Goal: Transaction & Acquisition: Purchase product/service

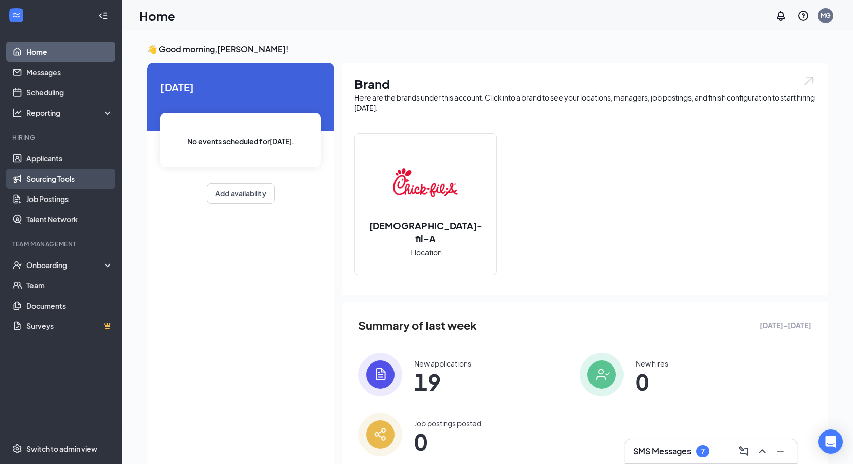
click at [64, 183] on link "Sourcing Tools" at bounding box center [69, 179] width 87 height 20
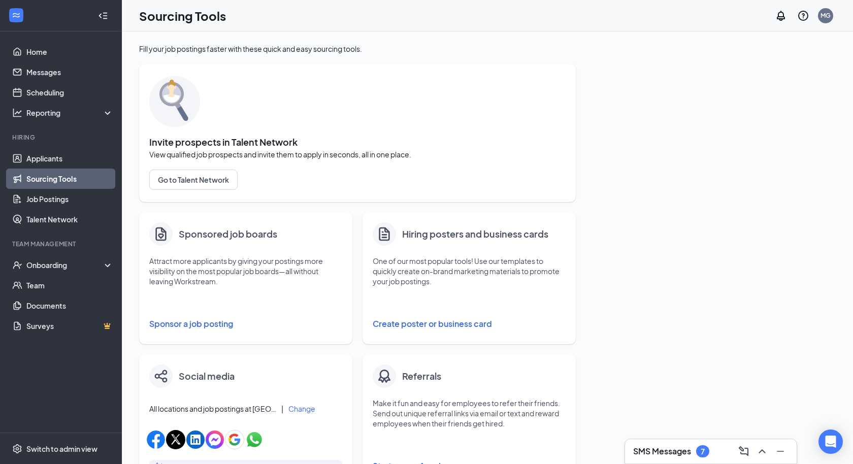
click at [182, 326] on button "Sponsor a job posting" at bounding box center [245, 324] width 193 height 20
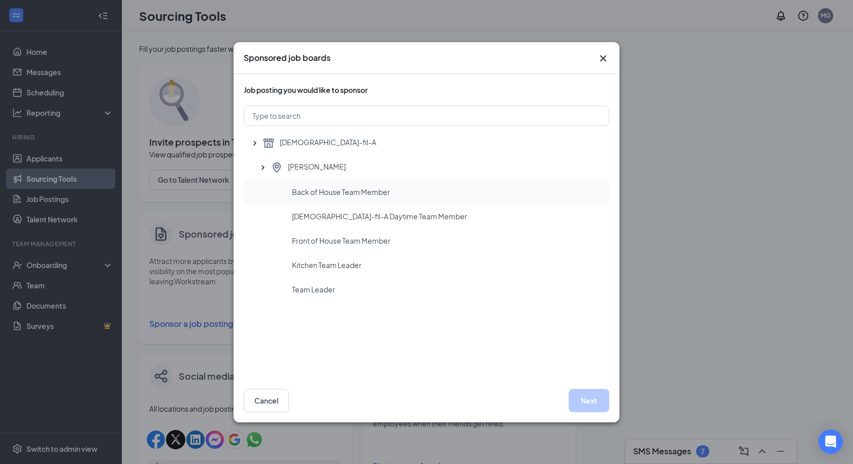
click at [376, 194] on span "Back of House Team Member" at bounding box center [341, 192] width 98 height 10
click at [595, 402] on button "Next" at bounding box center [589, 400] width 41 height 23
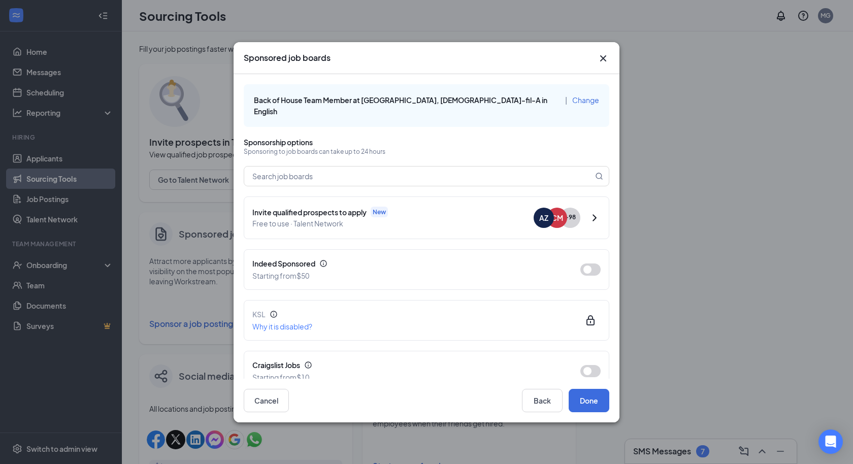
scroll to position [2, 0]
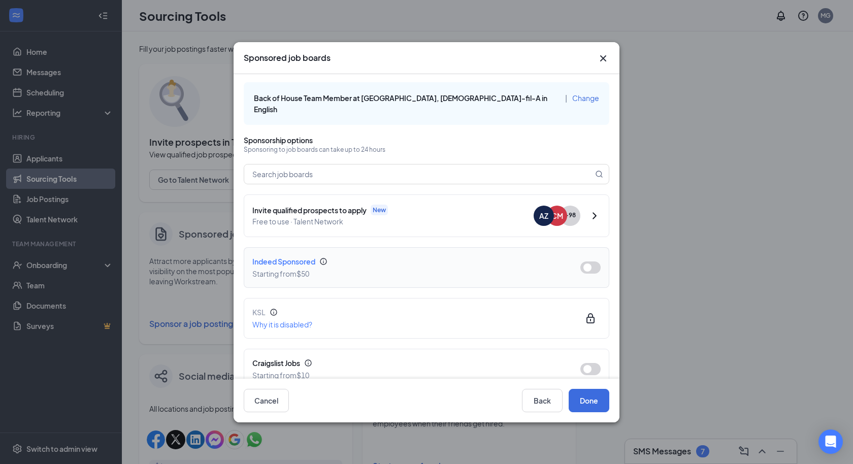
click at [586, 261] on button "button" at bounding box center [590, 267] width 20 height 12
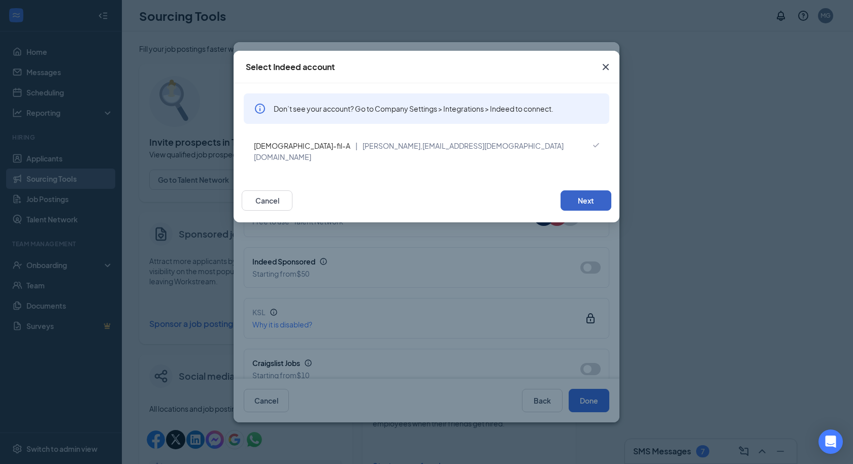
click at [583, 197] on button "Next" at bounding box center [585, 200] width 51 height 20
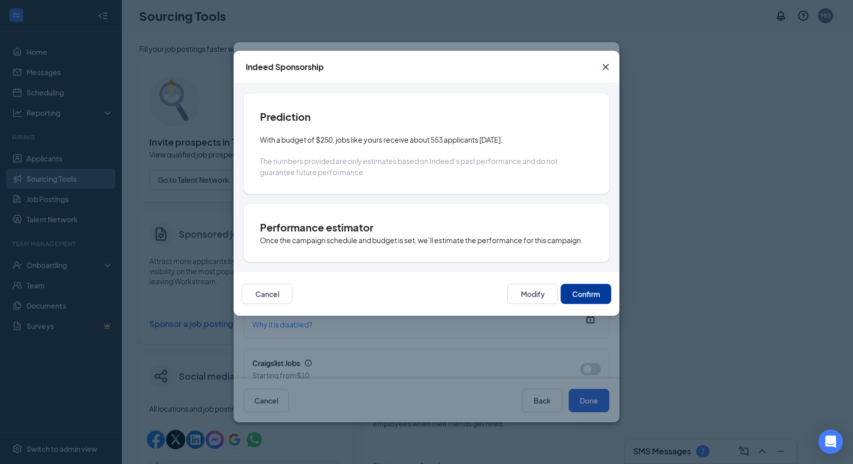
click at [589, 297] on button "Confirm" at bounding box center [585, 294] width 51 height 20
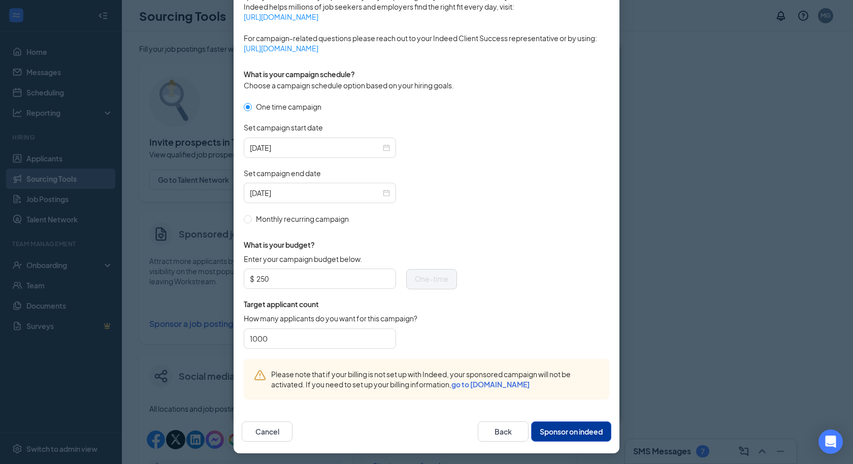
scroll to position [8, 0]
click at [572, 434] on button "Sponsor on indeed" at bounding box center [571, 431] width 80 height 20
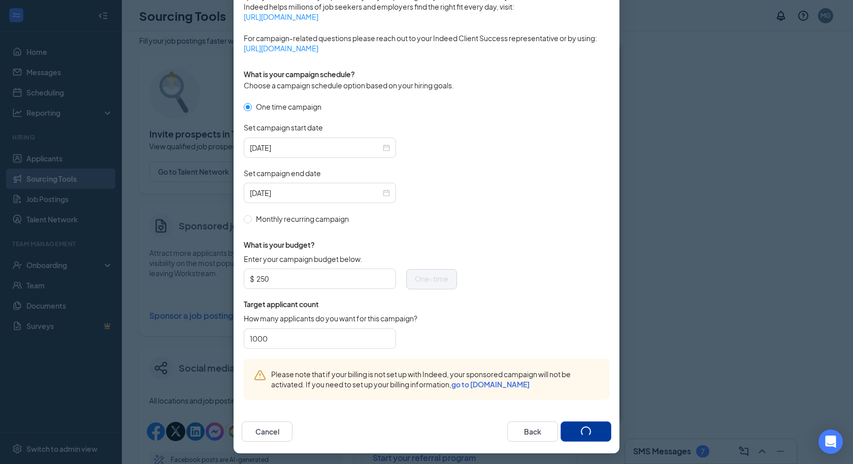
scroll to position [194, 0]
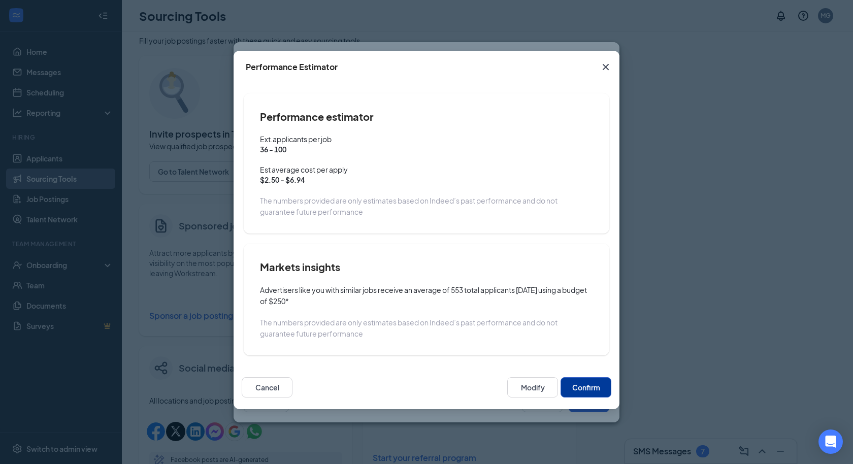
click at [588, 393] on button "Confirm" at bounding box center [585, 387] width 51 height 20
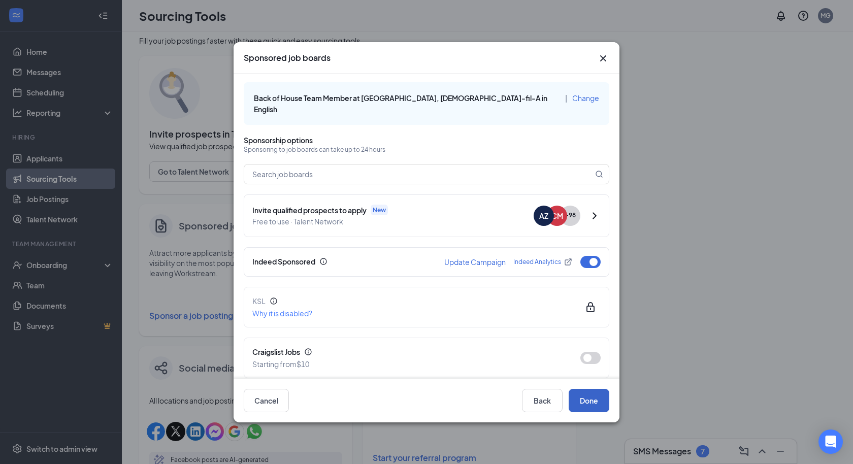
click at [590, 403] on button "Done" at bounding box center [589, 400] width 41 height 23
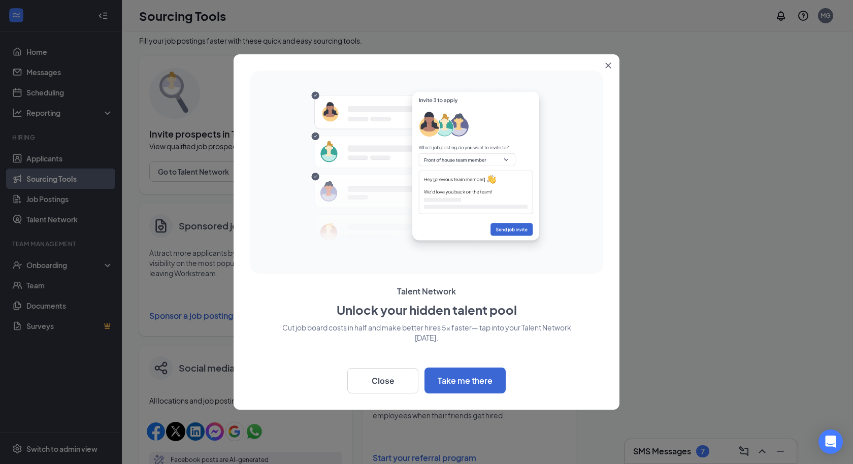
click at [610, 65] on icon "Close" at bounding box center [608, 65] width 6 height 6
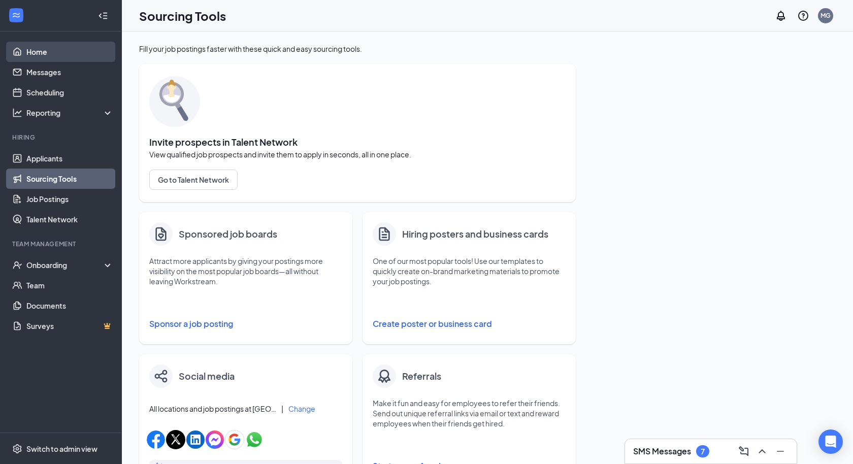
click at [41, 53] on link "Home" at bounding box center [69, 52] width 87 height 20
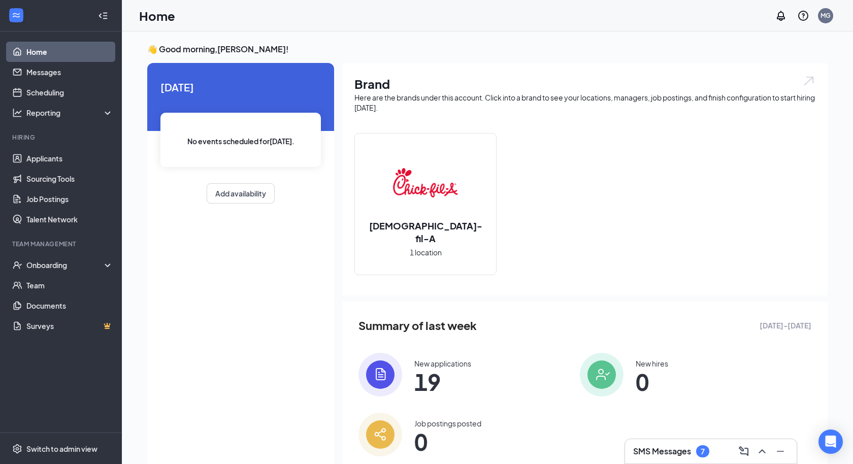
click at [658, 453] on h3 "SMS Messages" at bounding box center [662, 451] width 58 height 11
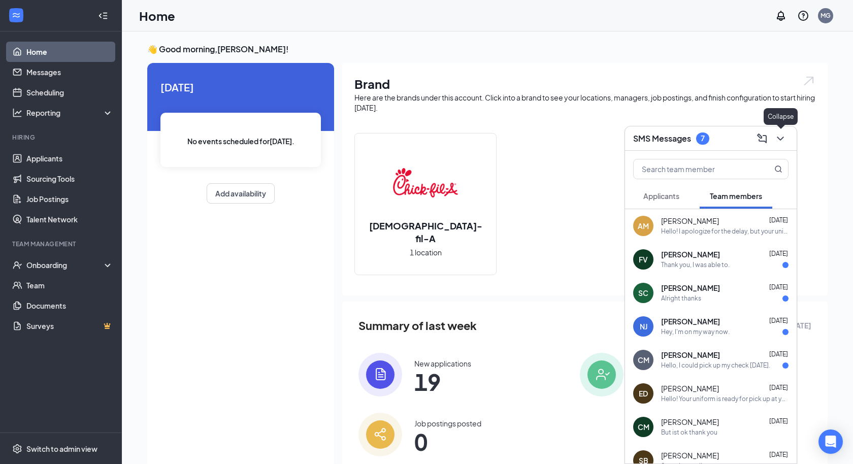
click at [783, 137] on icon "ChevronDown" at bounding box center [780, 139] width 7 height 4
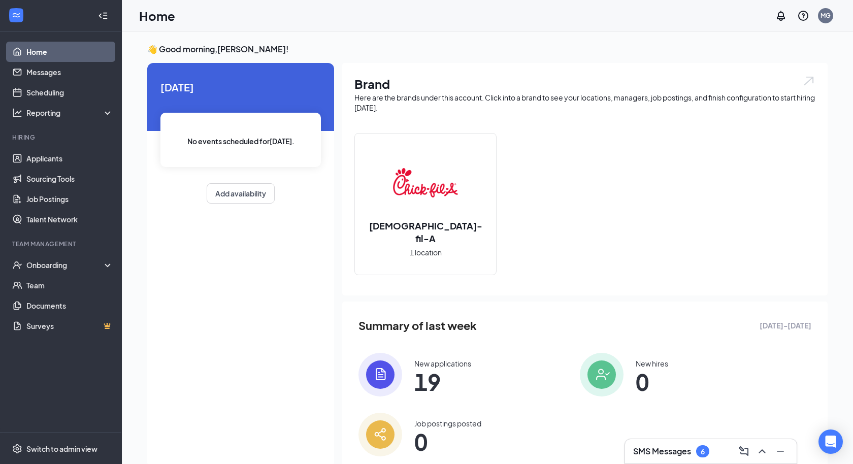
click at [52, 55] on link "Home" at bounding box center [69, 52] width 87 height 20
click at [48, 161] on link "Applicants" at bounding box center [69, 158] width 87 height 20
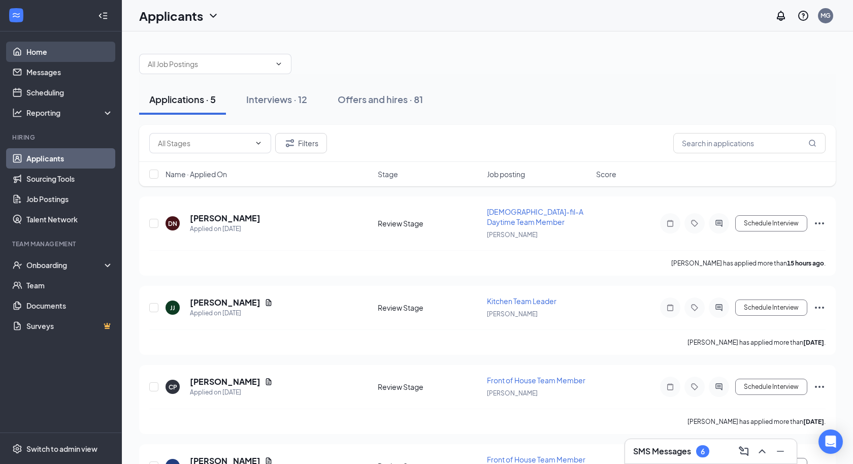
click at [41, 48] on link "Home" at bounding box center [69, 52] width 87 height 20
